Goal: Contribute content: Contribute content

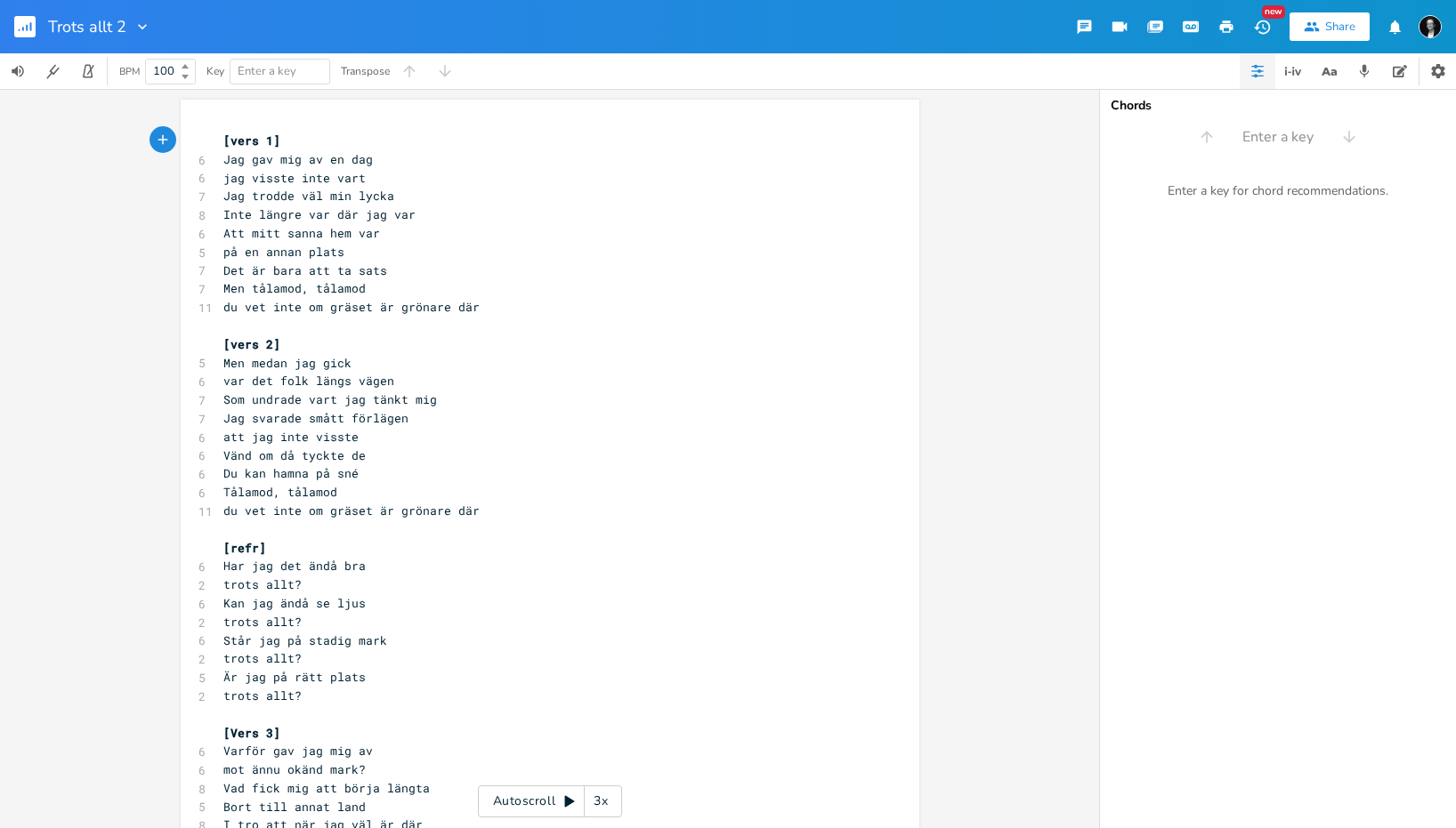
click at [251, 195] on span "Jag trodde väl min lycka" at bounding box center [309, 195] width 171 height 16
type textarea "T_"
type textarea "Inte längre var där jag var"
drag, startPoint x: 407, startPoint y: 213, endPoint x: 212, endPoint y: 212, distance: 195.0
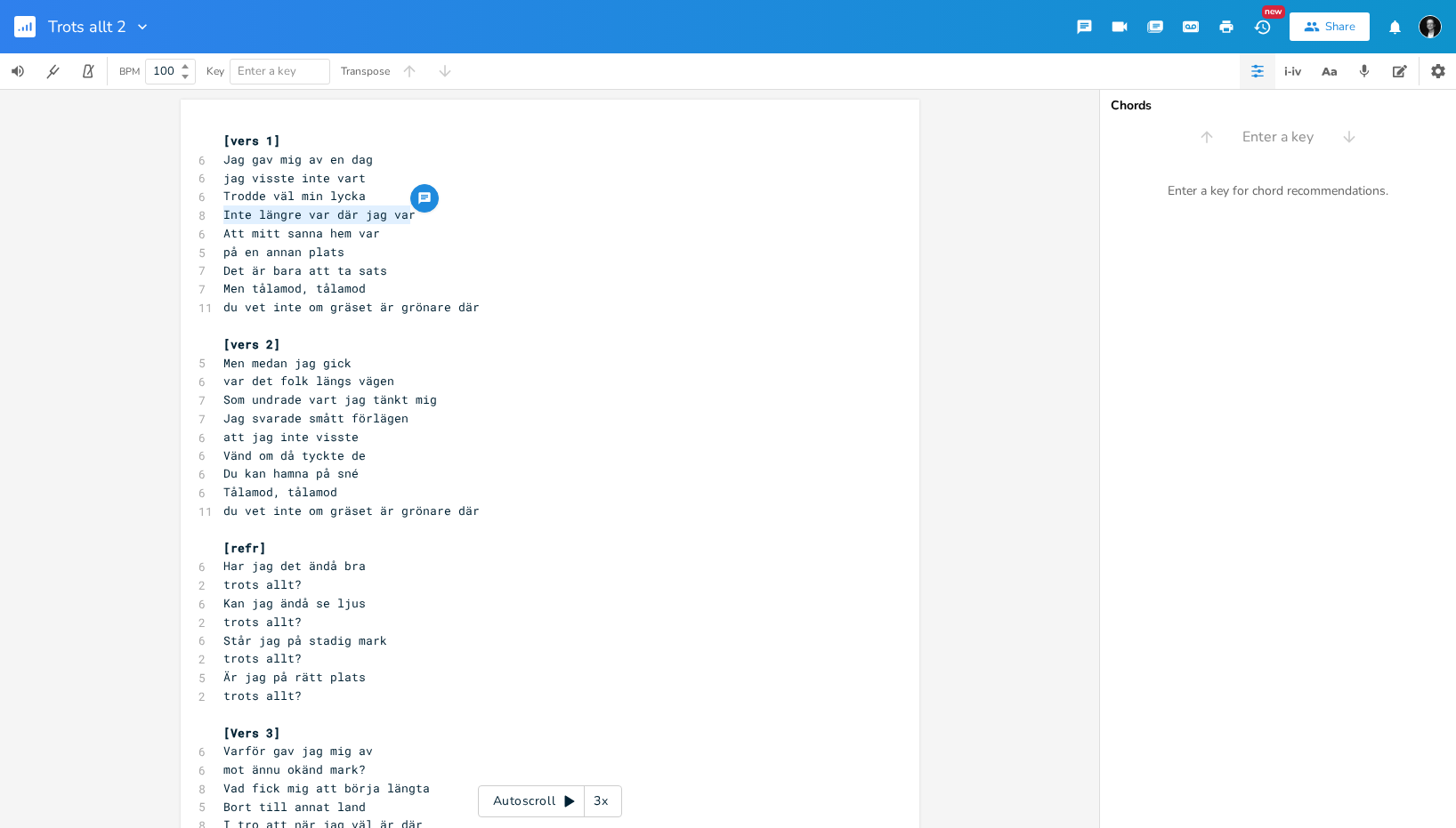
click at [209, 210] on div "Inte längre var där jag var x [vers 1] 6 Jag gav mig av en dag 6 jag visste int…" at bounding box center [550, 618] width 738 height 1037
type textarea "vr"
type textarea "ar någon nnnst"
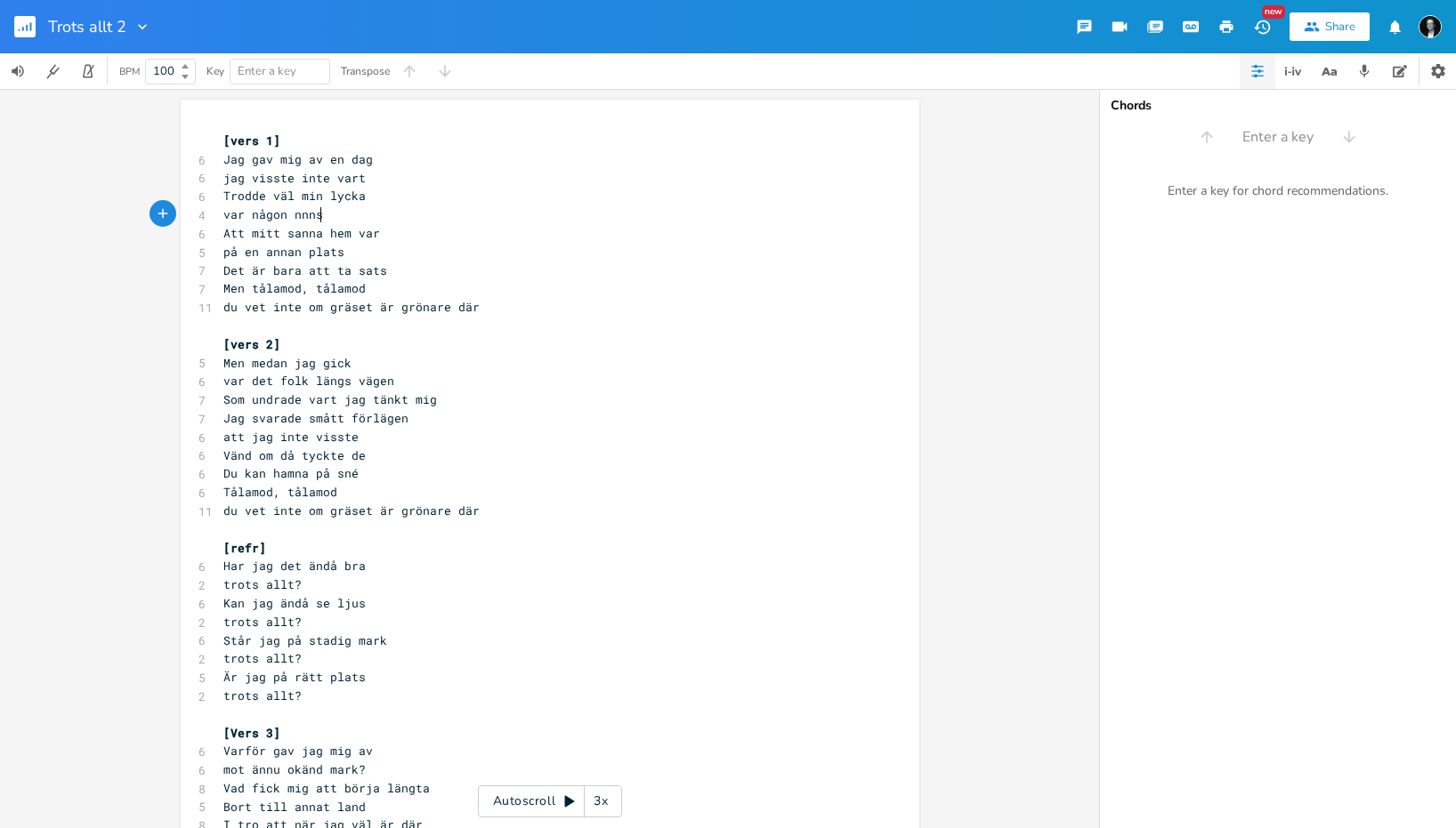
scroll to position [0, 80]
type textarea "annanstans"
click at [397, 338] on pre "[vers 2]" at bounding box center [541, 345] width 643 height 19
drag, startPoint x: 345, startPoint y: 365, endPoint x: 193, endPoint y: 362, distance: 152.0
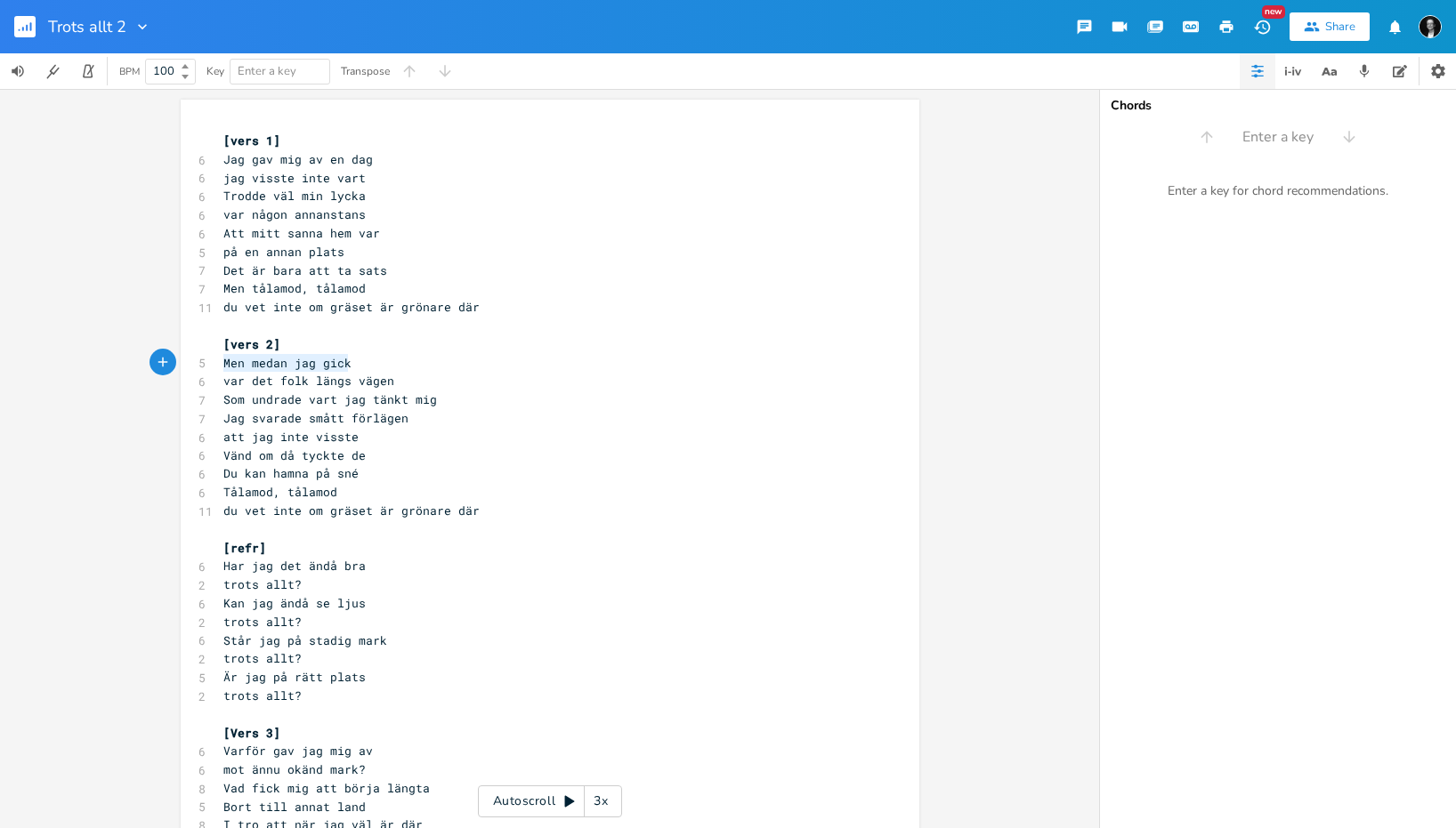
click at [191, 361] on div "Men medan jag gick x [vers 1] 6 Jag gav mig av en dag 6 jag visste inte vart 6 …" at bounding box center [550, 618] width 738 height 1037
type textarea "Jag började t"
type textarea "att gå"
type textarea "När jg"
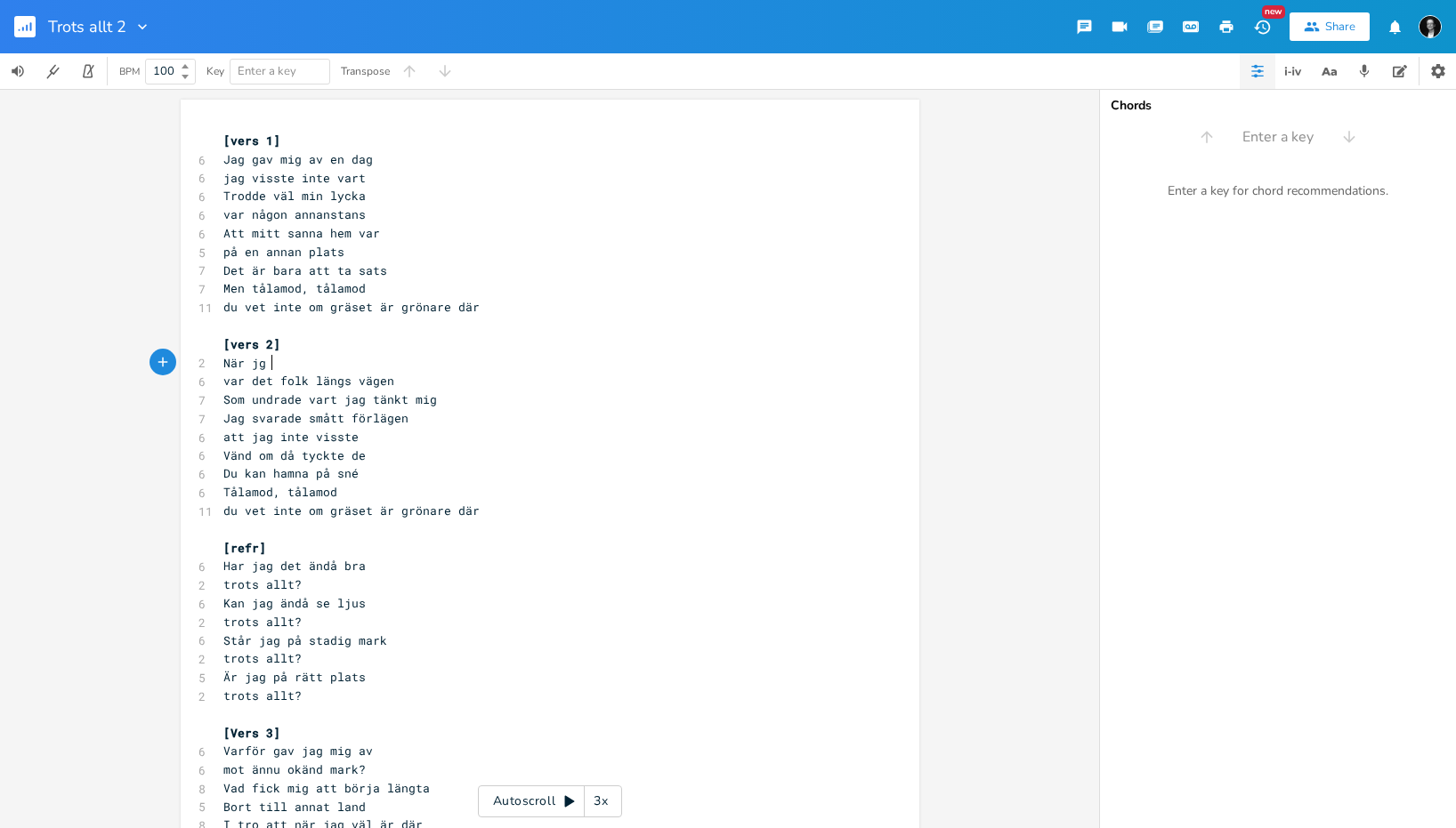
scroll to position [0, 34]
type textarea "g"
type textarea "ag hade börjt gå"
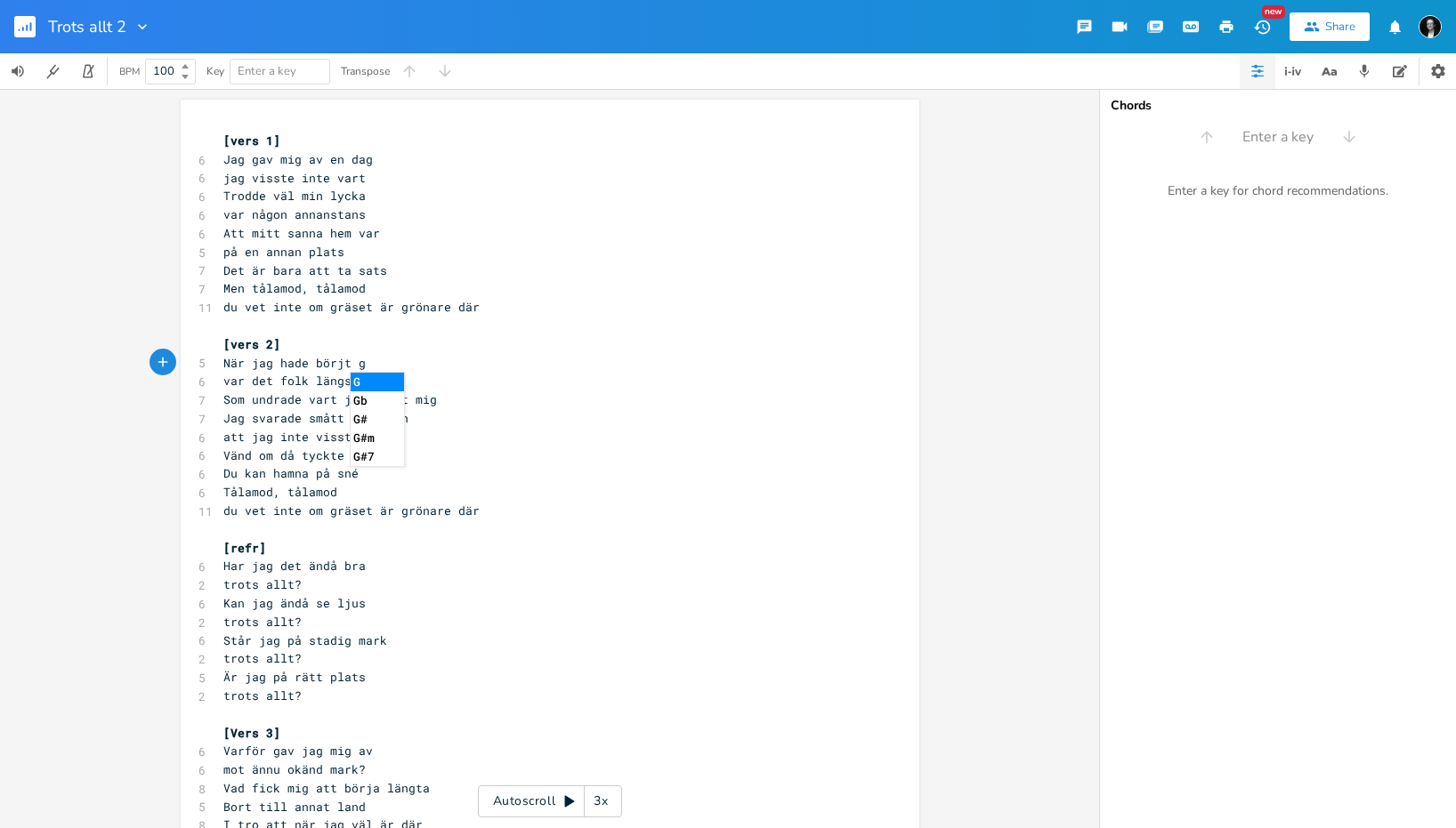
scroll to position [0, 85]
click at [337, 362] on span "När jag hade börjt gå" at bounding box center [299, 363] width 150 height 16
type textarea "a"
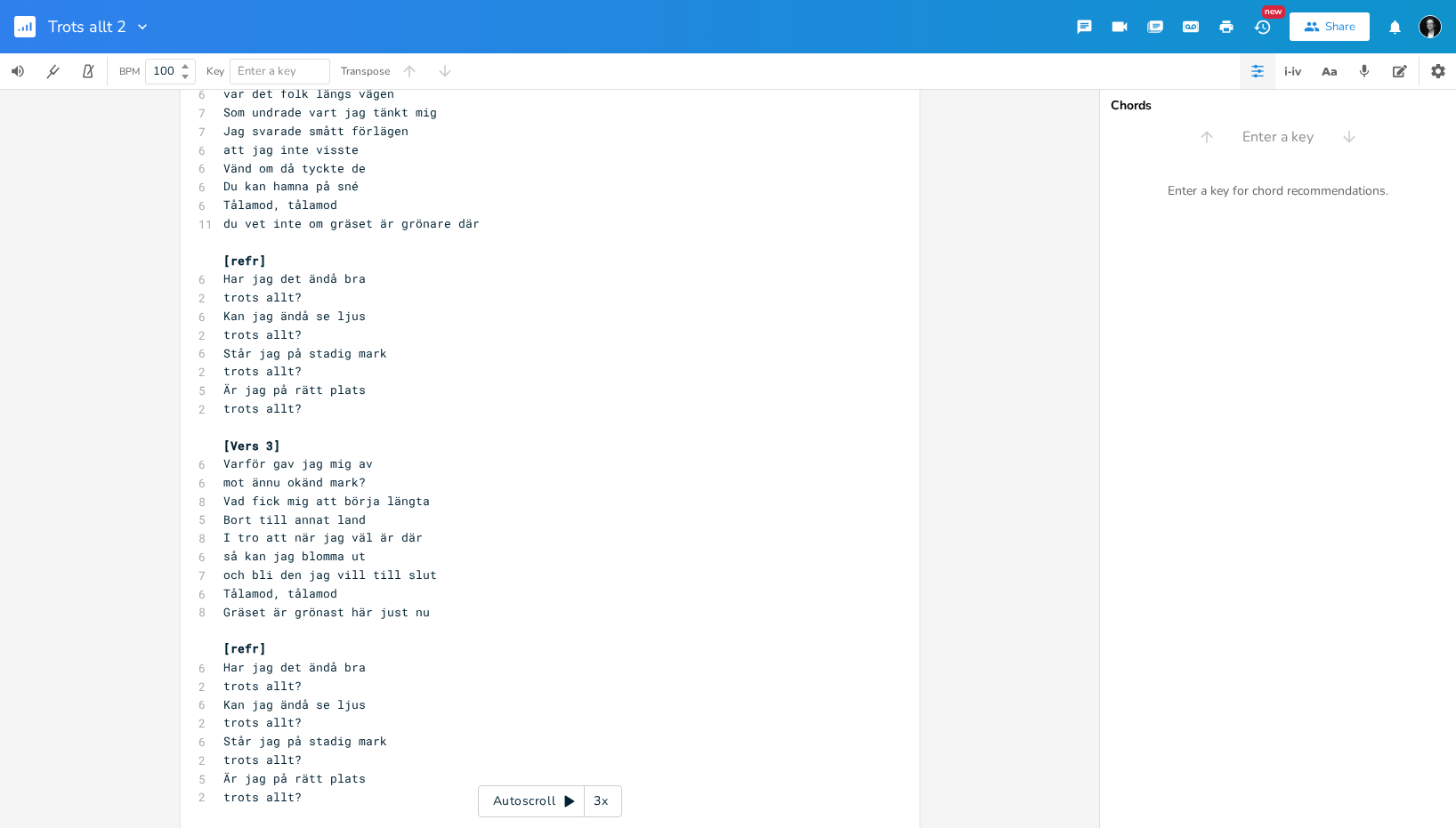
scroll to position [319, 0]
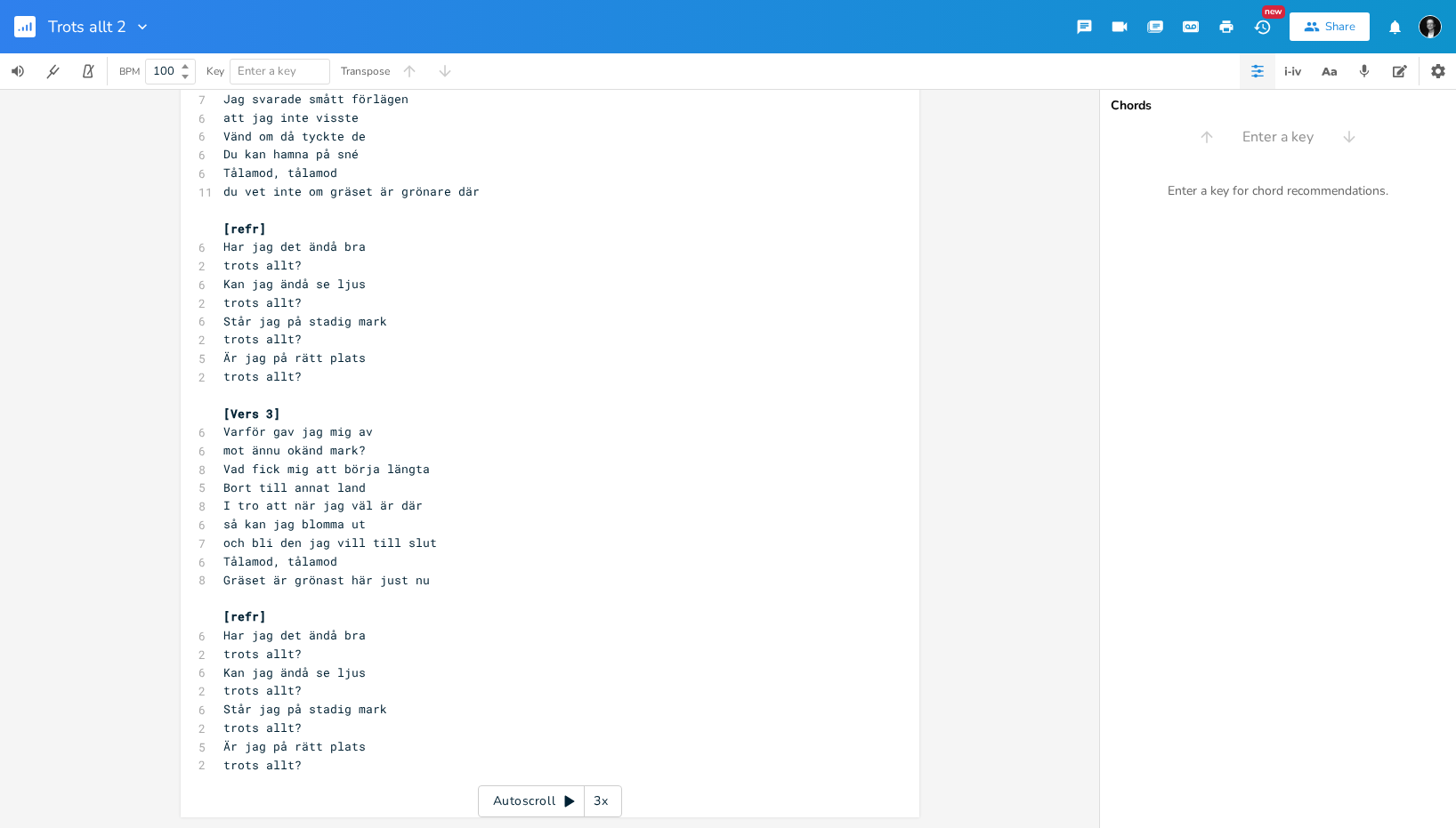
click at [494, 585] on pre "Gräset är grönast här just nu" at bounding box center [541, 581] width 643 height 19
click at [402, 768] on pre "trots allt?" at bounding box center [541, 765] width 643 height 19
type textarea "Vad"
type textarea "rför lockar förändringa"
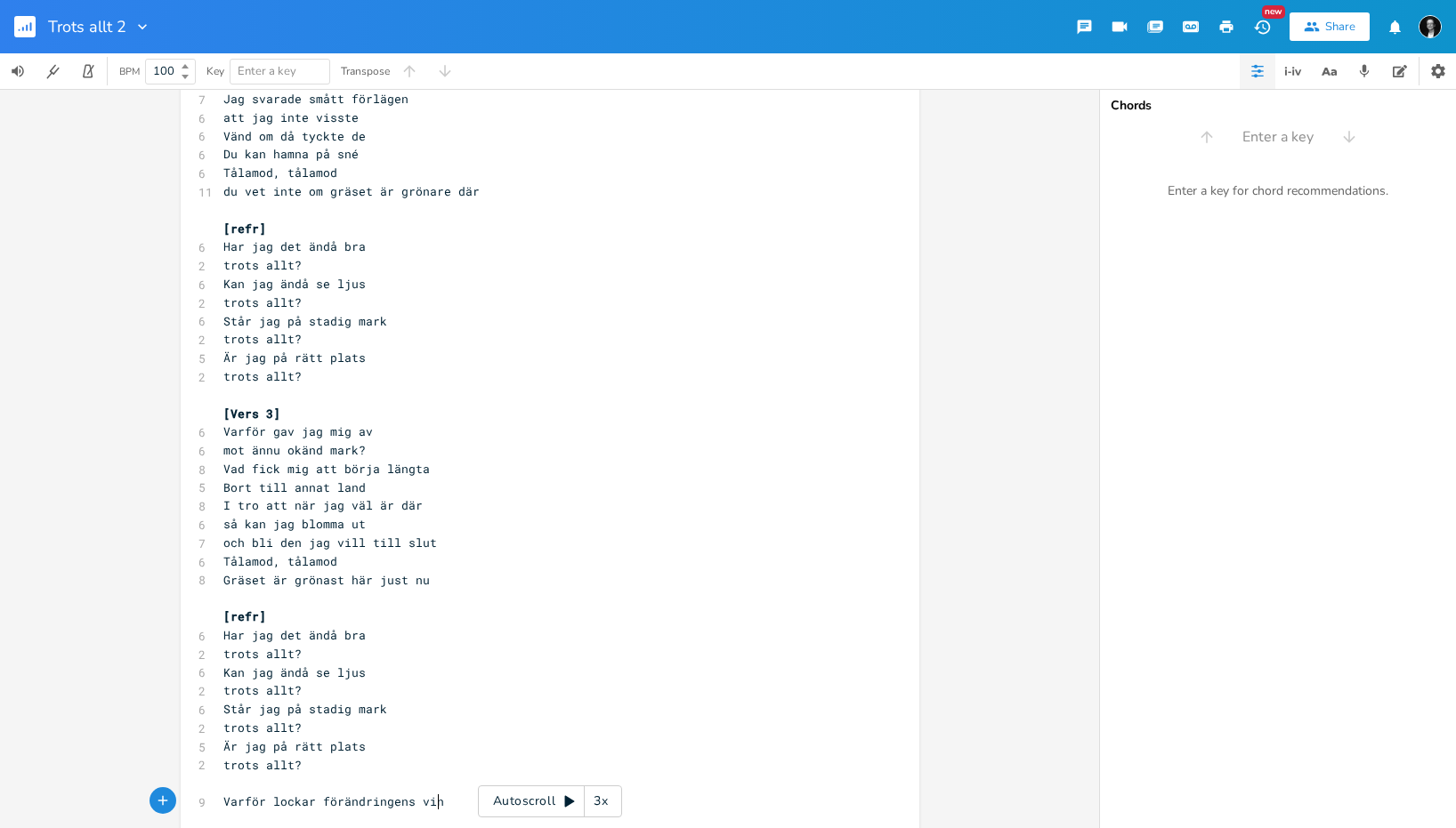
type textarea "ens vind"
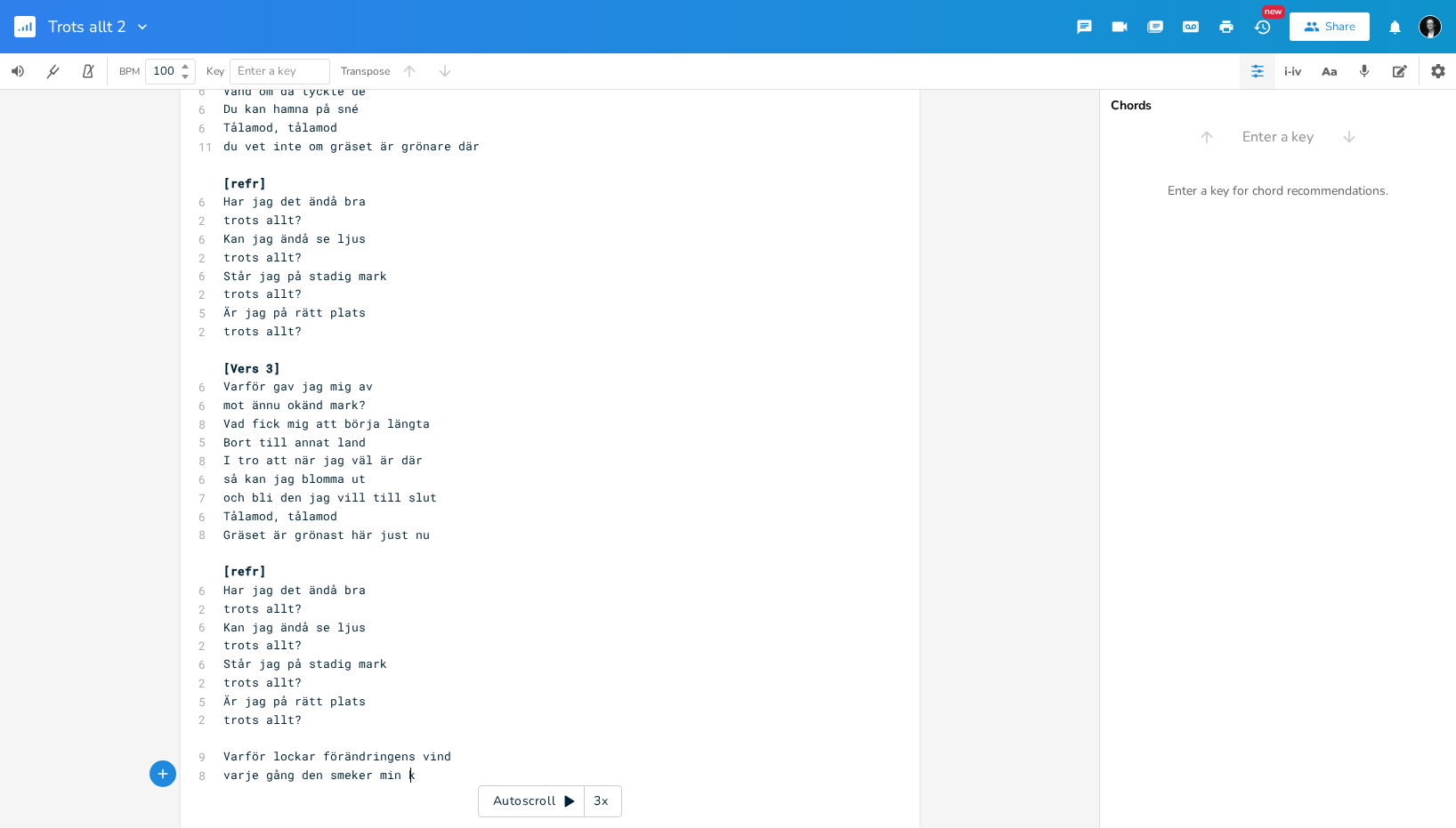
type textarea "varje gång den smeker min kind"
type textarea "Vr"
type textarea "ra"
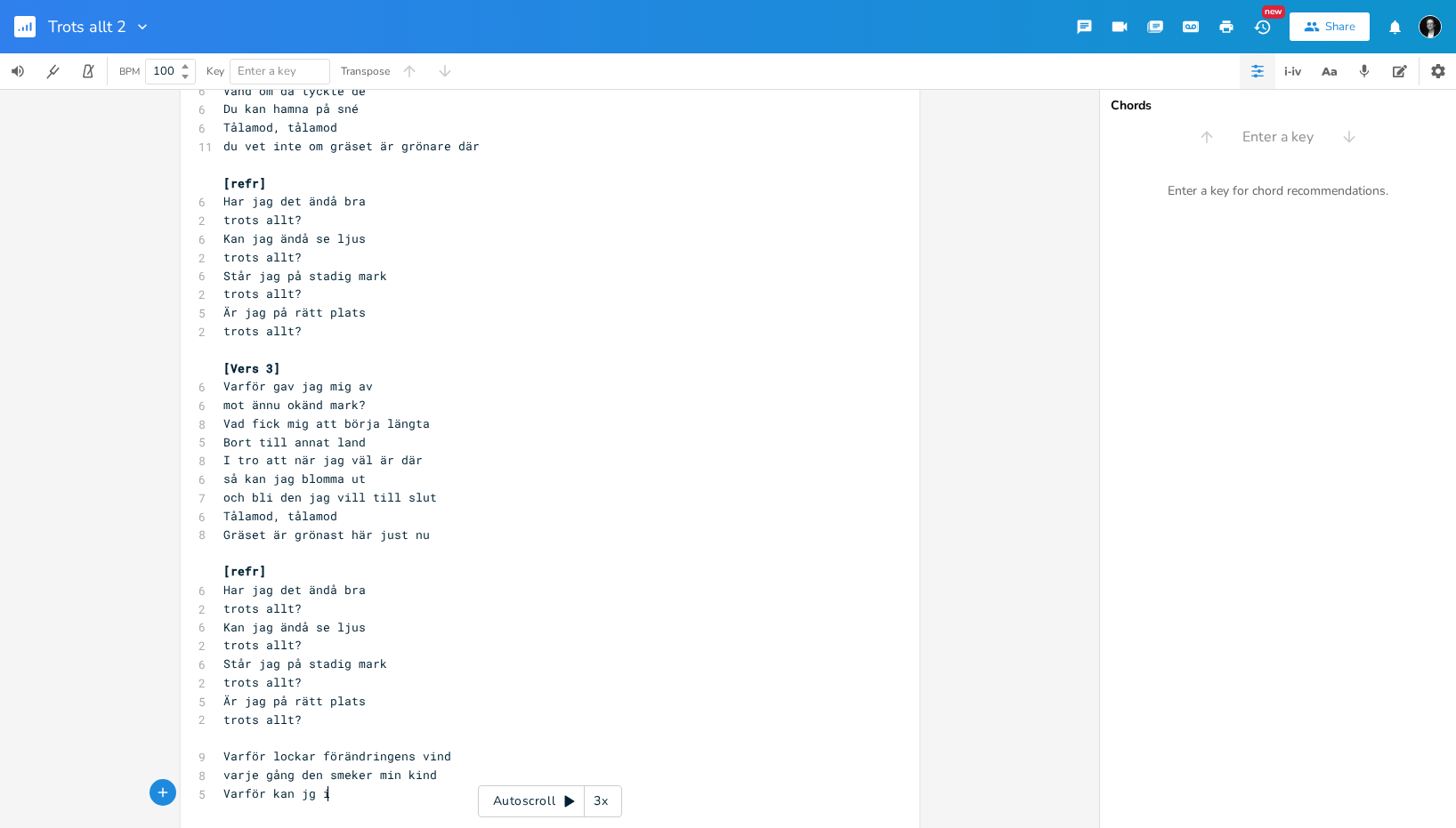
type textarea "arför kan jg in"
type textarea "g"
type textarea "ag inte"
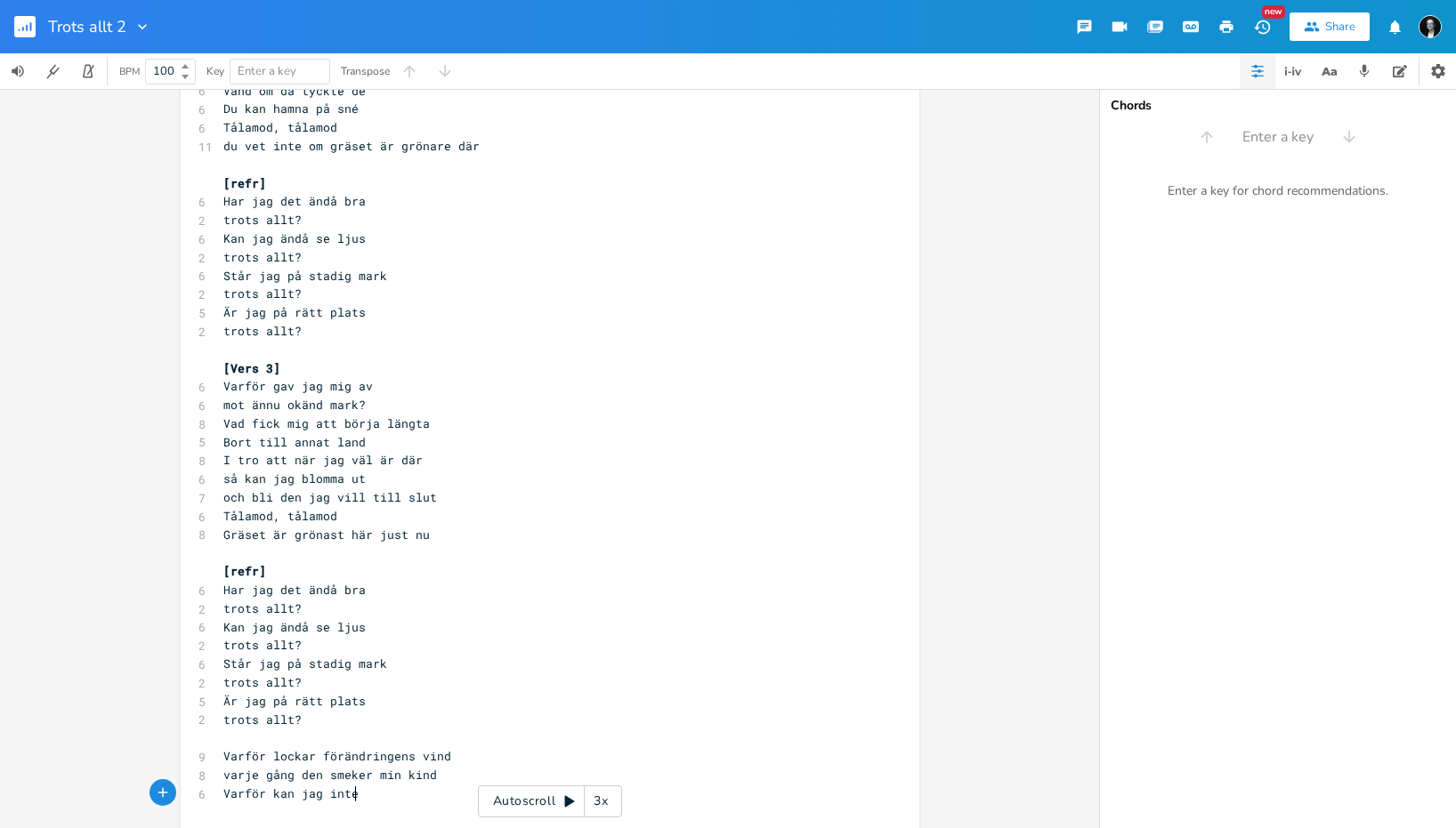
scroll to position [0, 38]
type textarea "stå till"
type textarea "Vad är det som gör mig vill?"
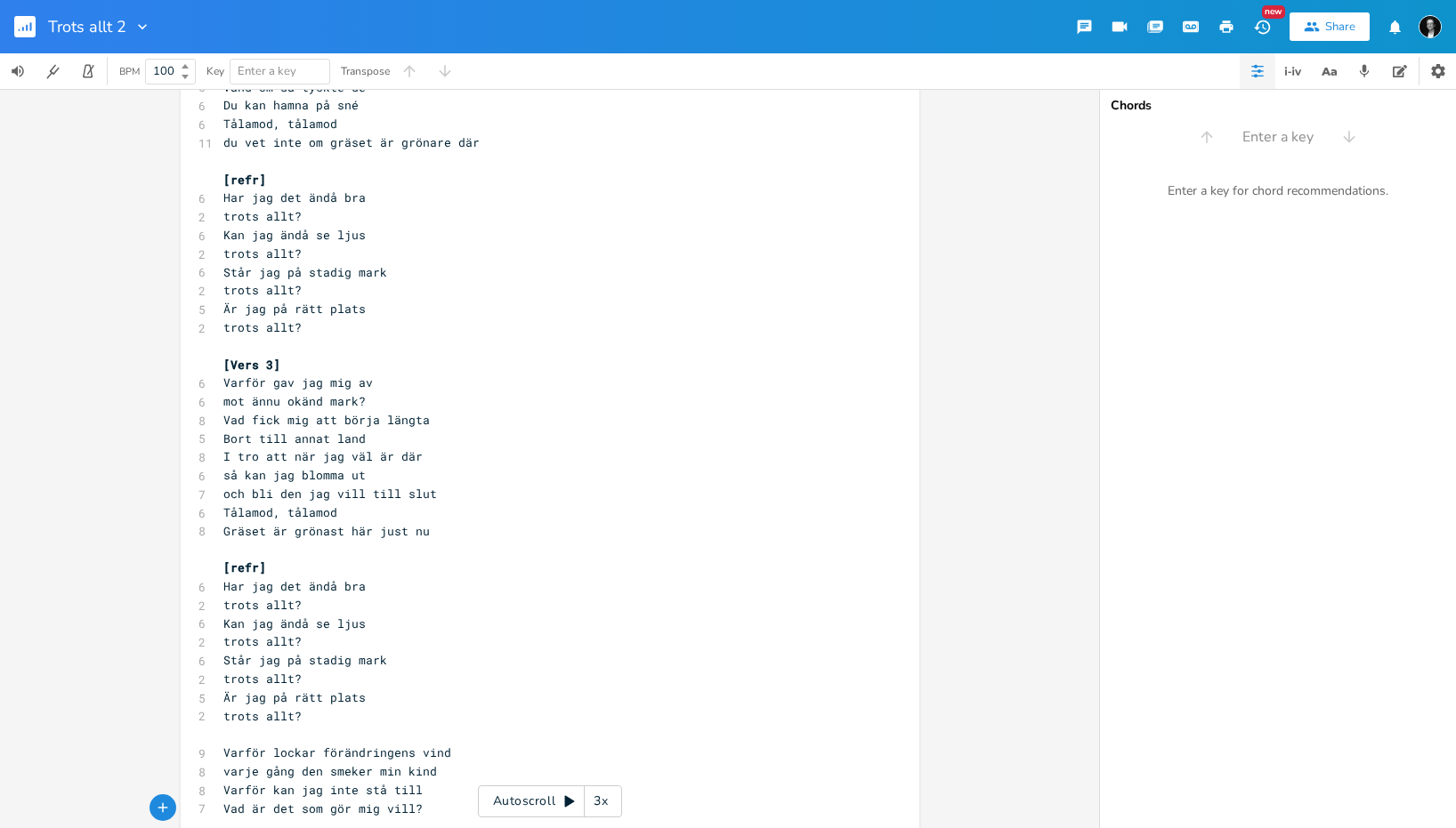
click at [366, 727] on pre "​" at bounding box center [541, 734] width 643 height 19
type textarea "[stilc"
type textarea "ck]"
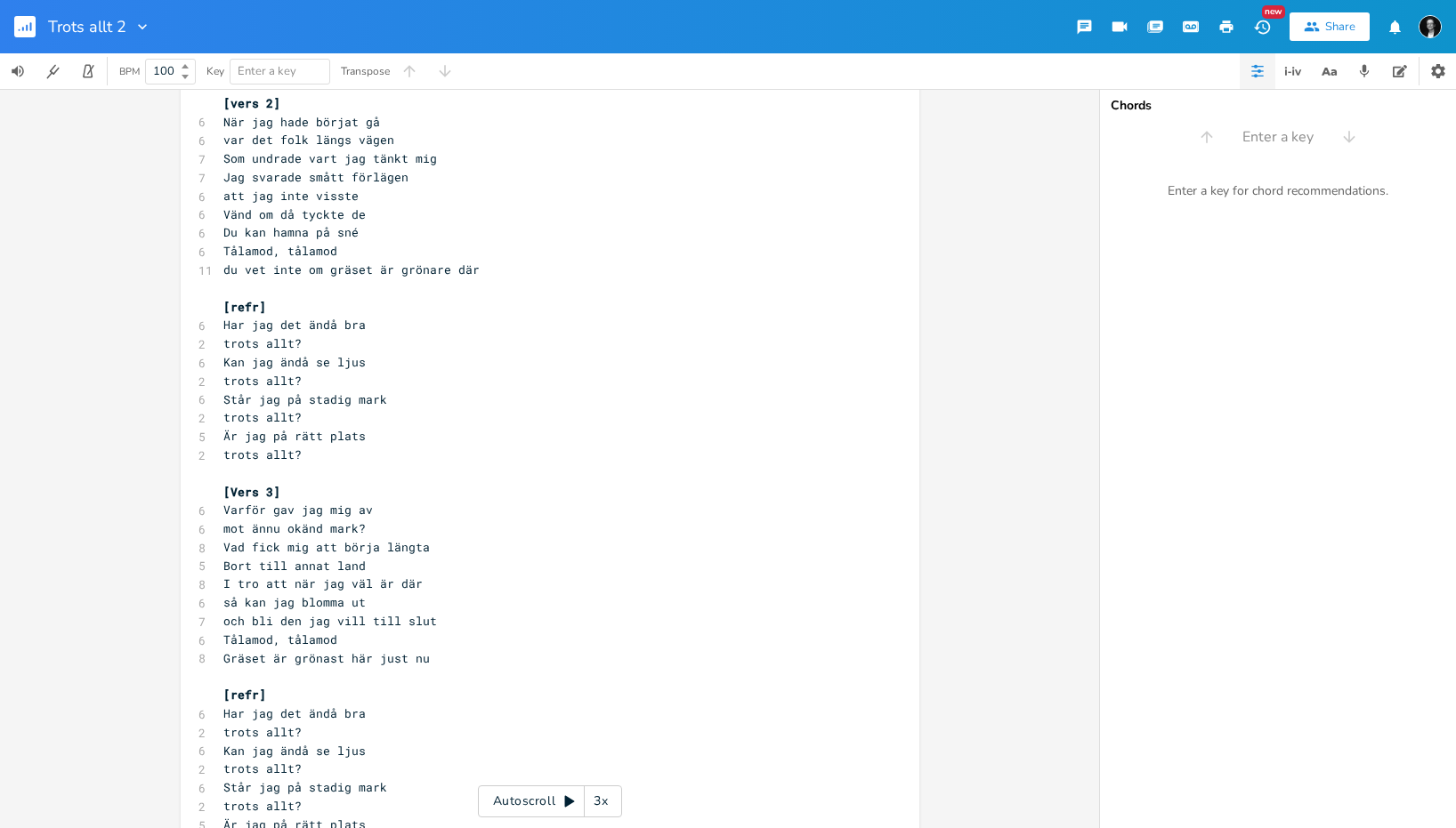
scroll to position [112, 0]
